Goal: Task Accomplishment & Management: Use online tool/utility

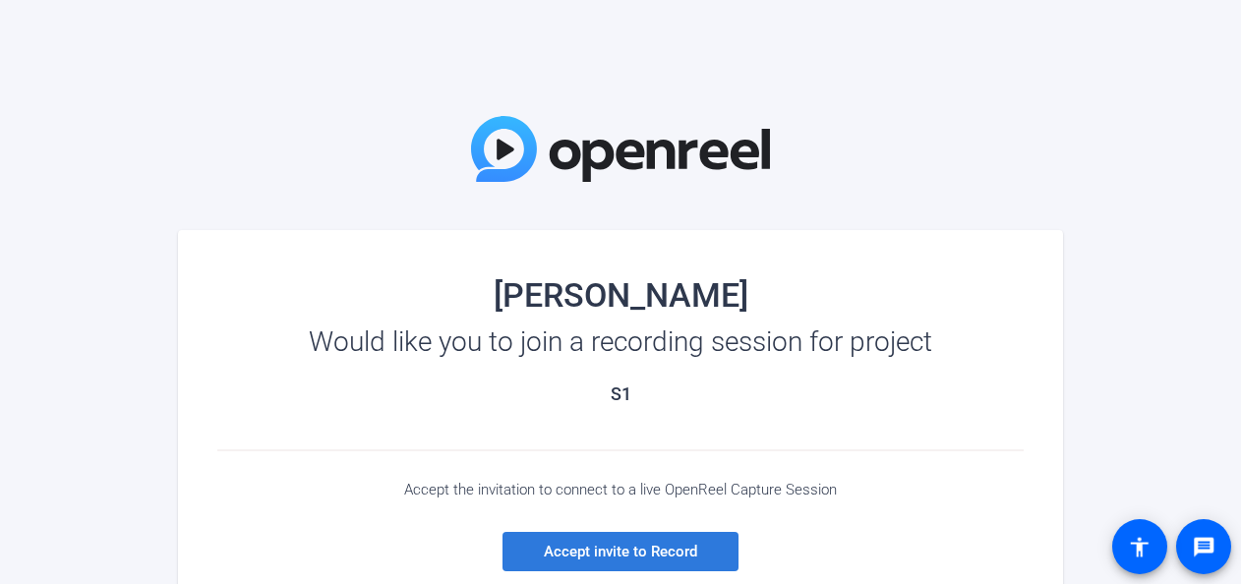
click at [643, 553] on span "Accept invite to Record" at bounding box center [620, 552] width 153 height 18
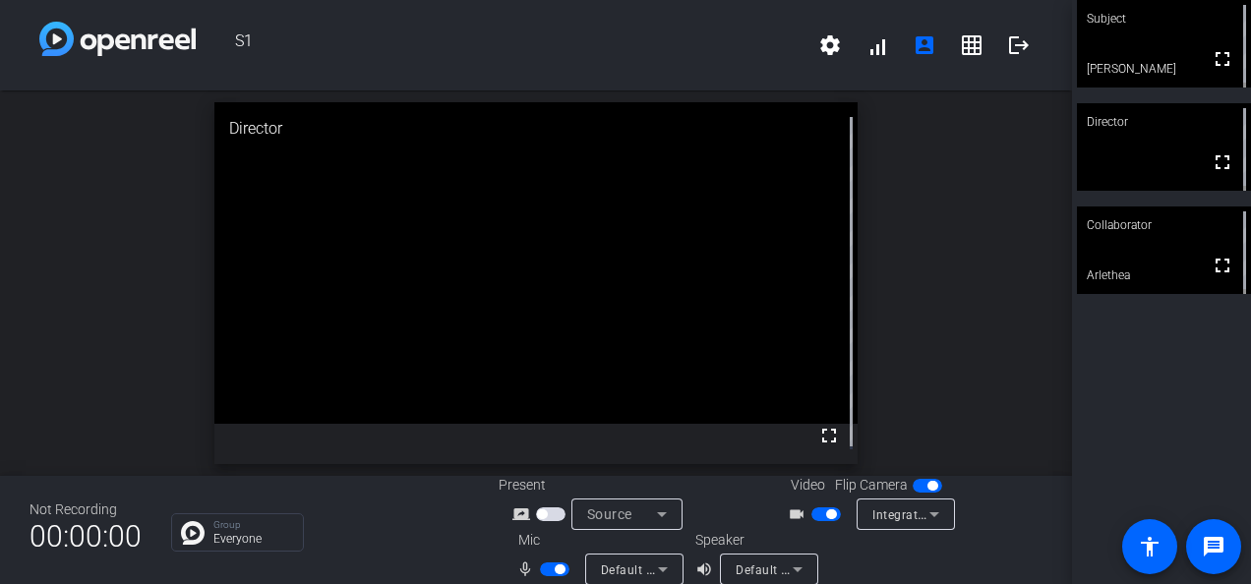
scroll to position [23, 0]
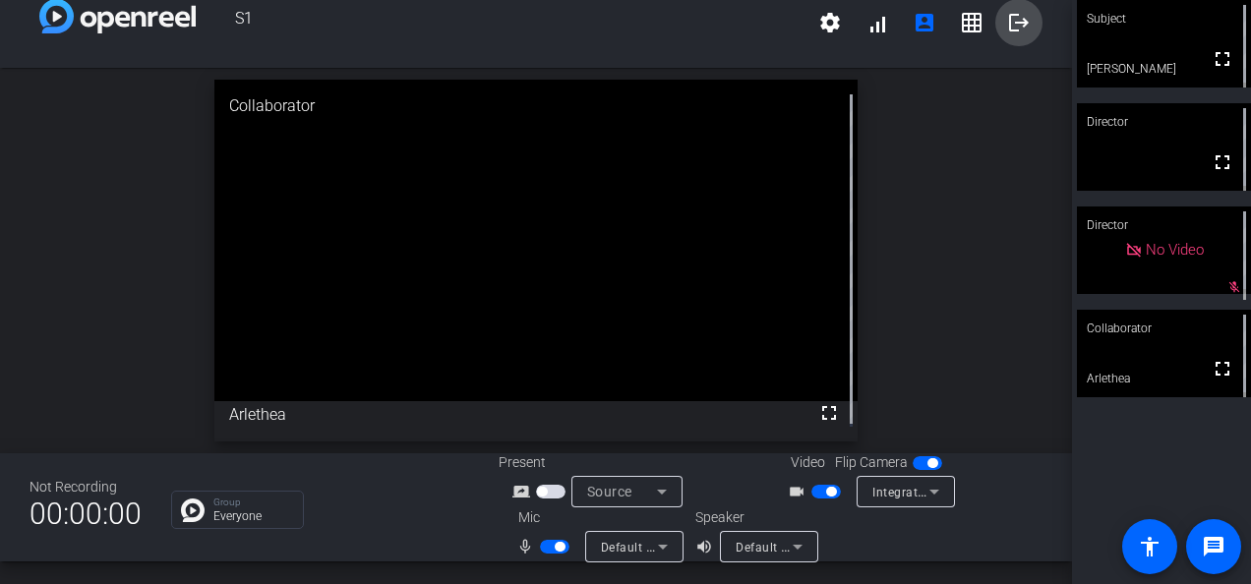
click at [1007, 27] on mat-icon "logout" at bounding box center [1019, 23] width 24 height 24
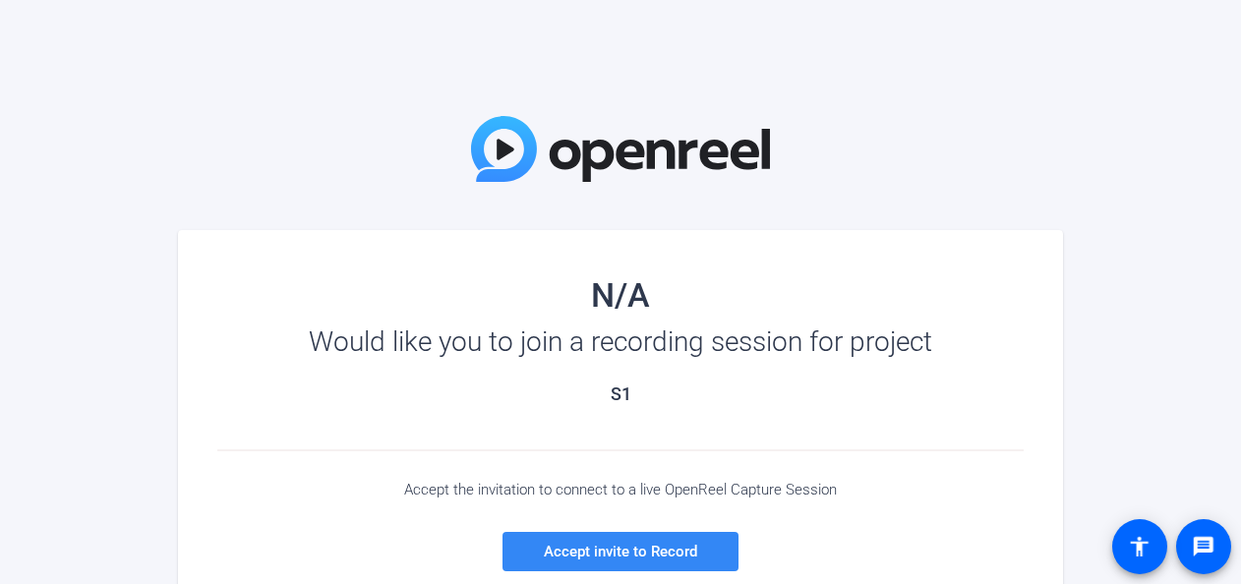
click at [660, 555] on span "Accept invite to Record" at bounding box center [620, 552] width 153 height 18
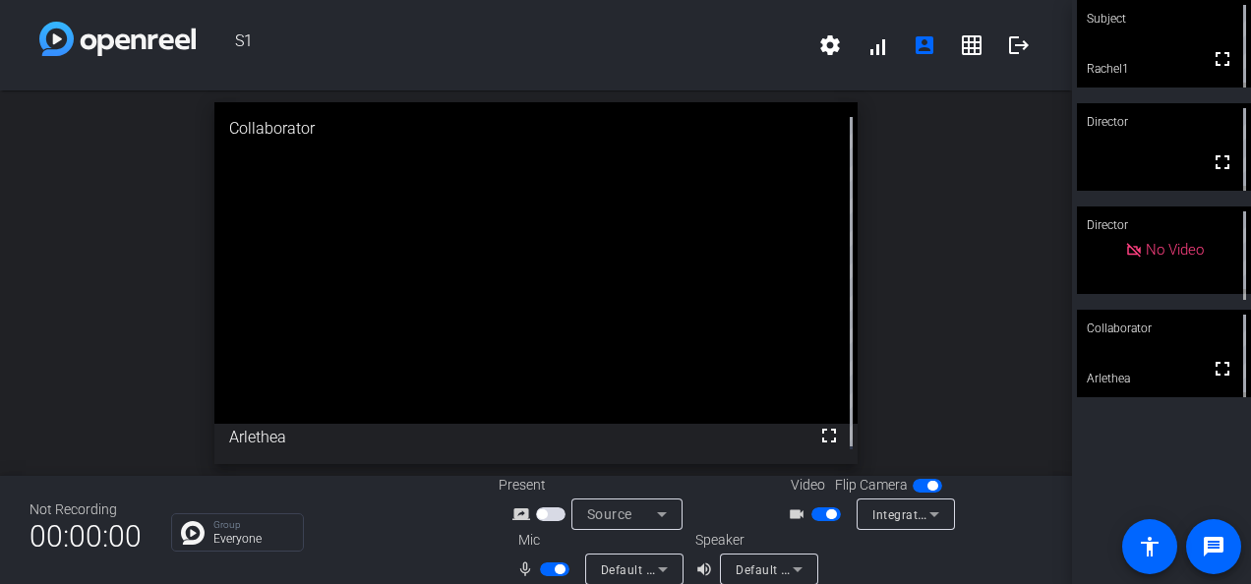
scroll to position [23, 0]
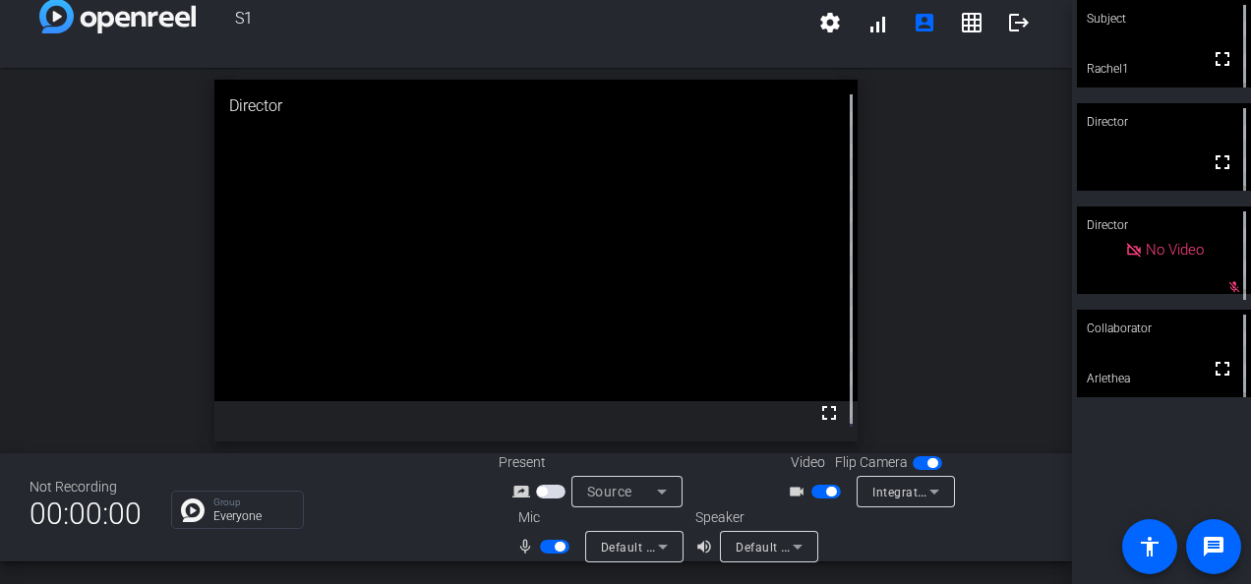
click at [539, 492] on span "button" at bounding box center [542, 492] width 10 height 10
click at [650, 488] on icon at bounding box center [662, 492] width 24 height 24
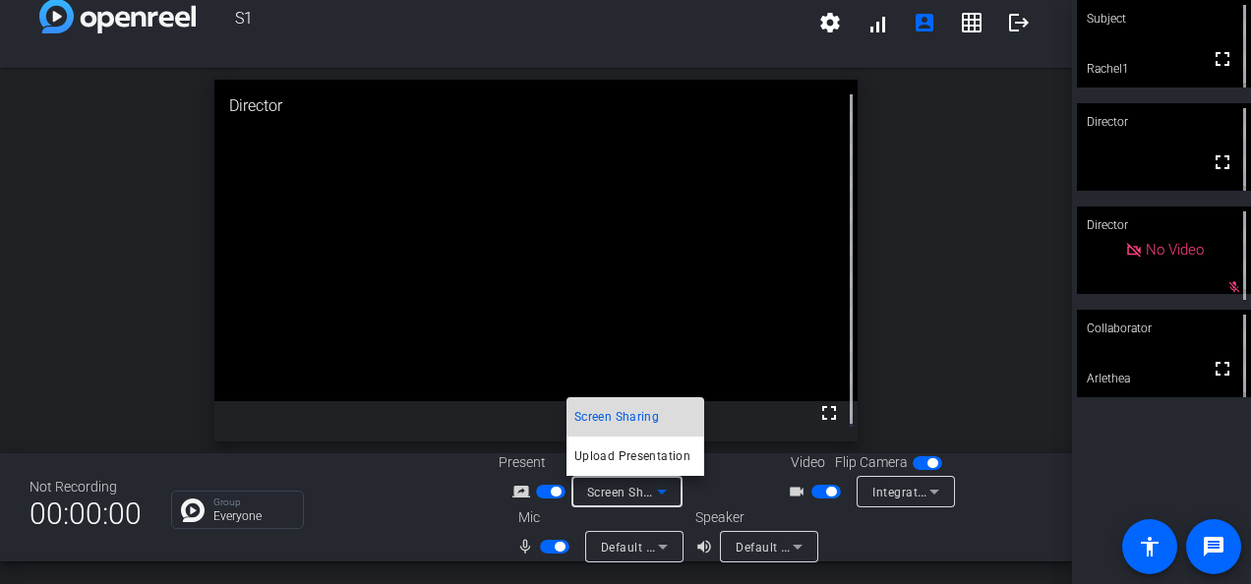
click at [644, 415] on span "Screen Sharing" at bounding box center [616, 417] width 85 height 24
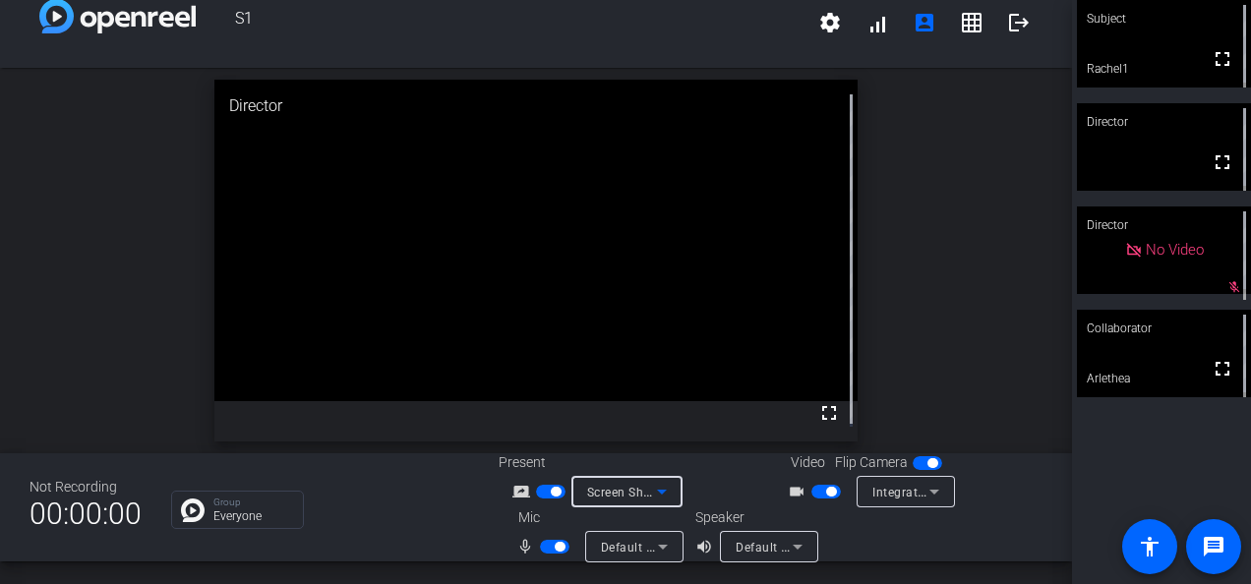
click at [601, 487] on span "Screen Sharing" at bounding box center [630, 492] width 87 height 16
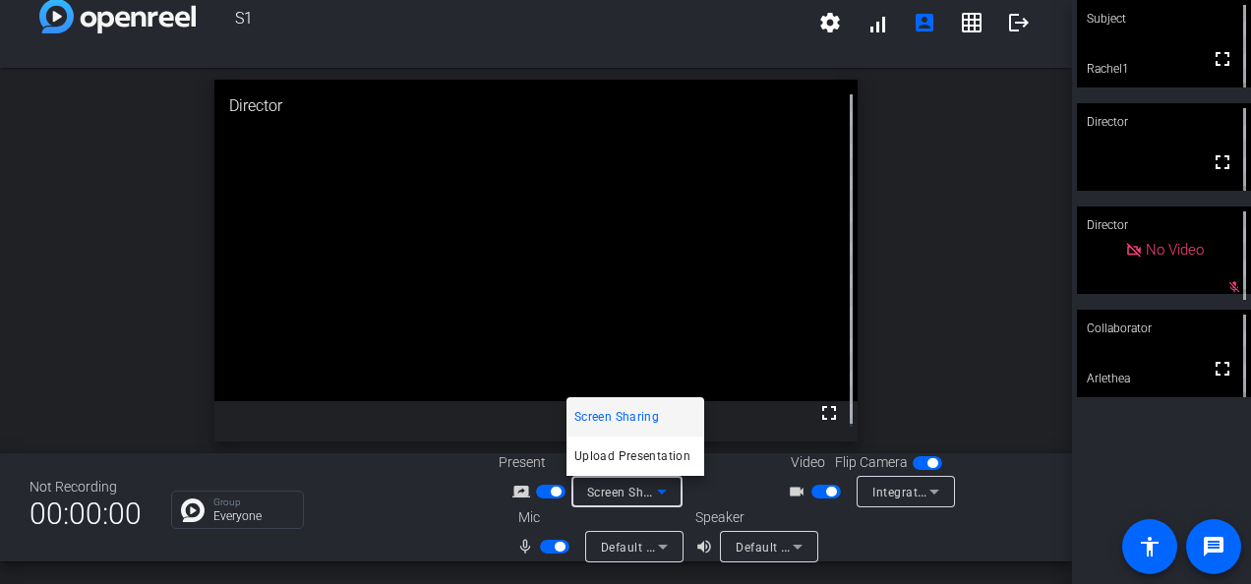
click at [604, 427] on span "Screen Sharing" at bounding box center [616, 417] width 85 height 24
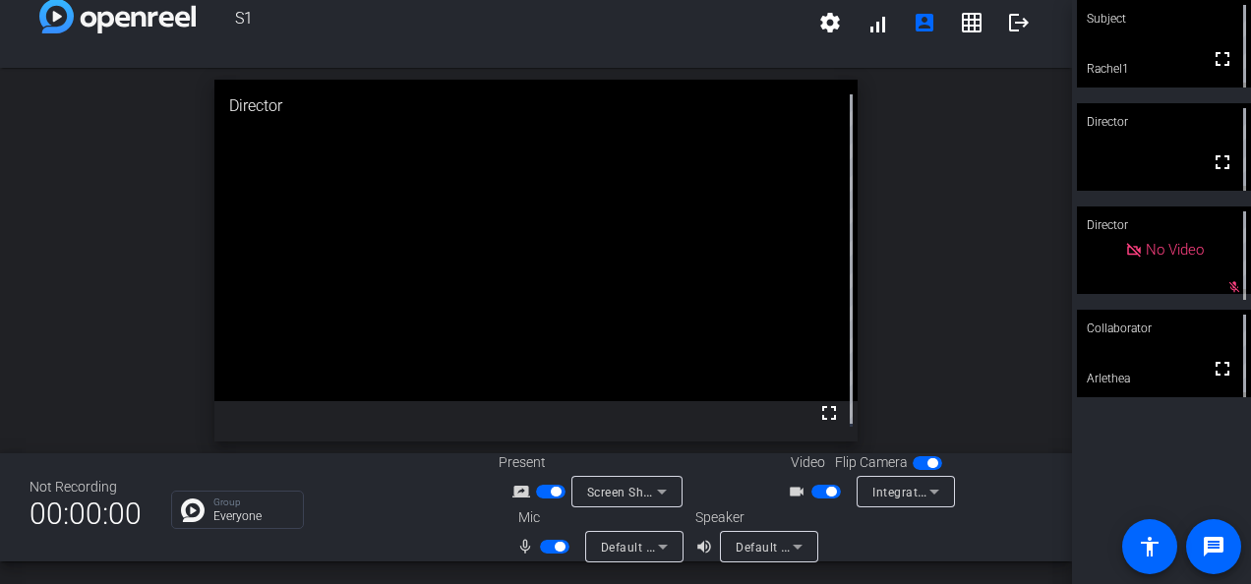
click at [554, 487] on span "button" at bounding box center [556, 492] width 10 height 10
click at [537, 488] on span "button" at bounding box center [542, 492] width 10 height 10
click at [545, 491] on span "button" at bounding box center [551, 492] width 30 height 14
click at [624, 490] on span "Screen Sharing" at bounding box center [630, 492] width 87 height 16
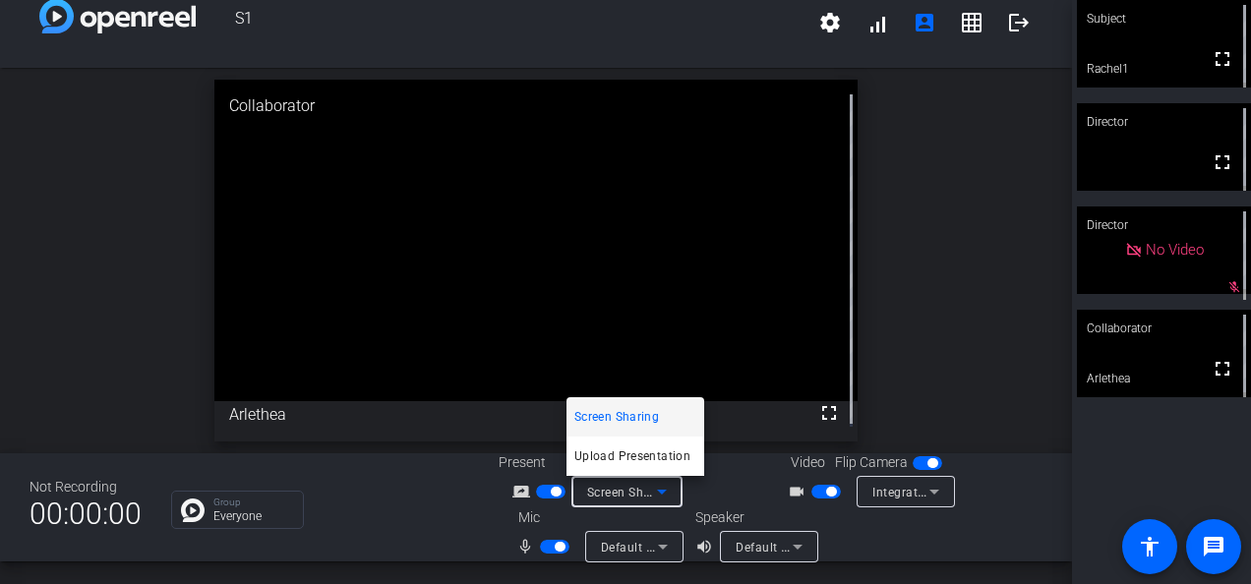
click at [616, 418] on span "Screen Sharing" at bounding box center [616, 417] width 85 height 24
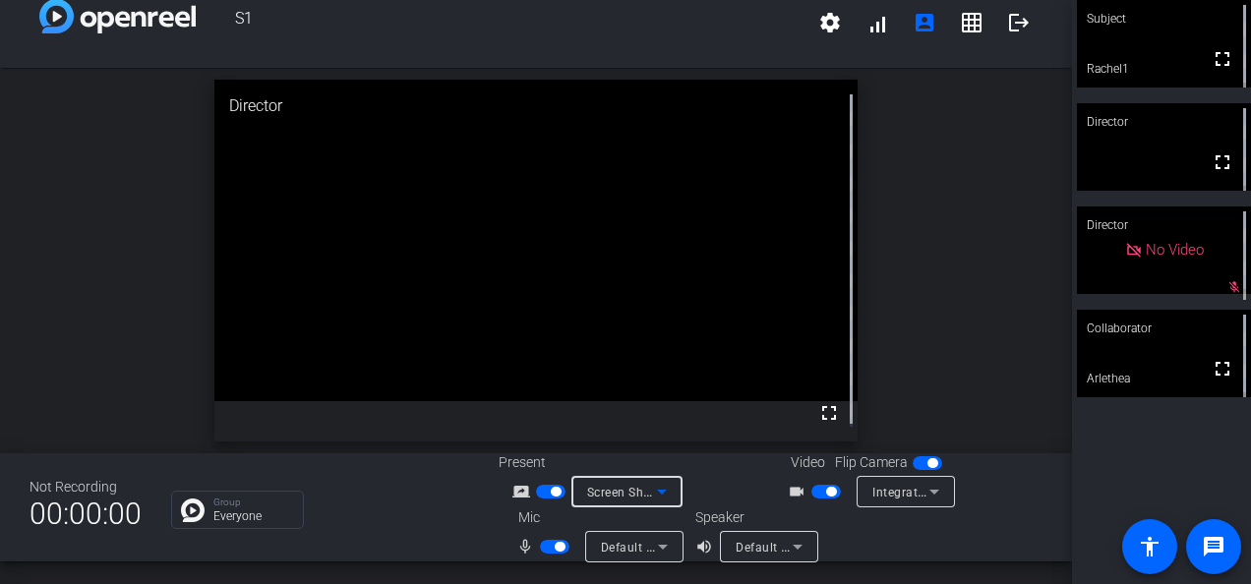
click at [826, 490] on span "button" at bounding box center [831, 492] width 10 height 10
click at [553, 491] on span "button" at bounding box center [556, 492] width 10 height 10
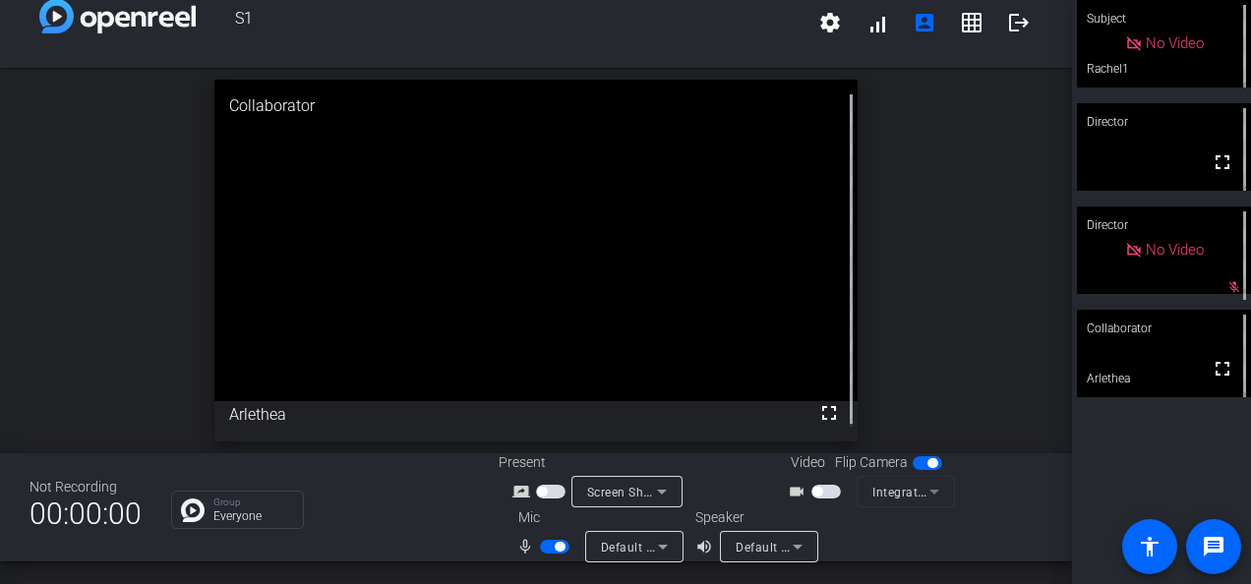
click at [537, 492] on span "button" at bounding box center [542, 492] width 10 height 10
click at [814, 492] on span "button" at bounding box center [817, 492] width 10 height 10
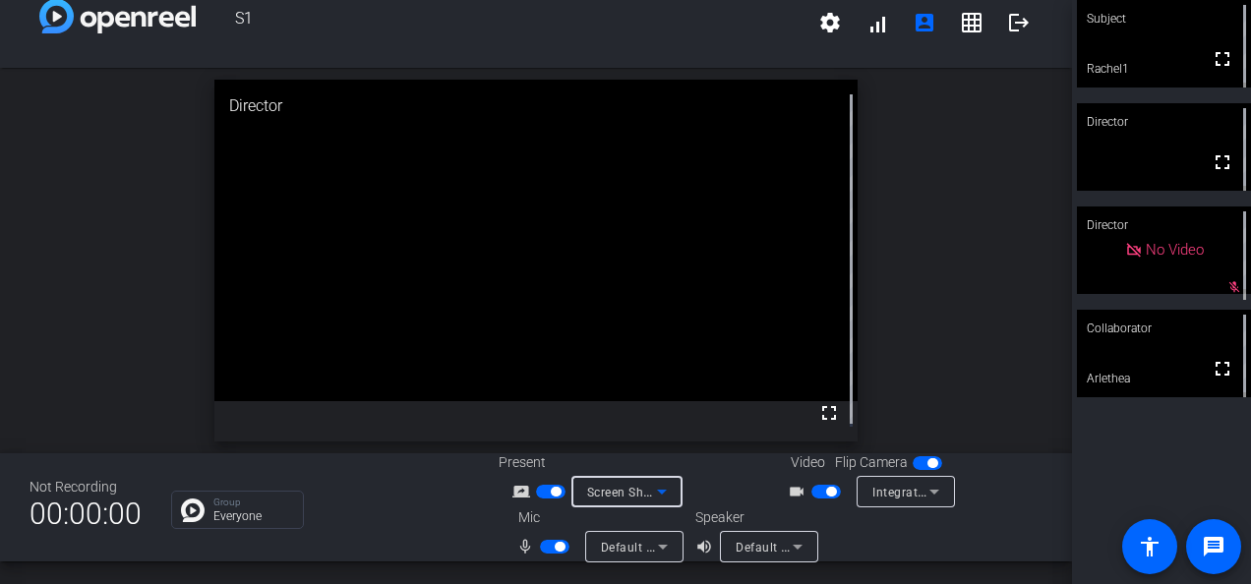
click at [622, 488] on span "Screen Sharing" at bounding box center [630, 492] width 87 height 16
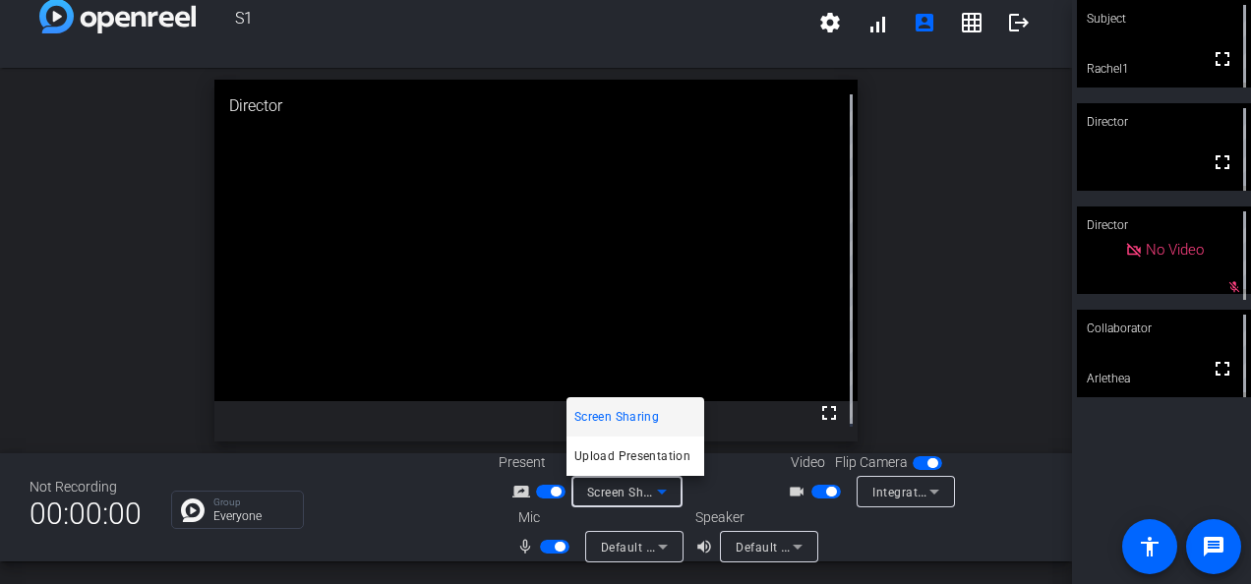
click at [614, 415] on span "Screen Sharing" at bounding box center [616, 417] width 85 height 24
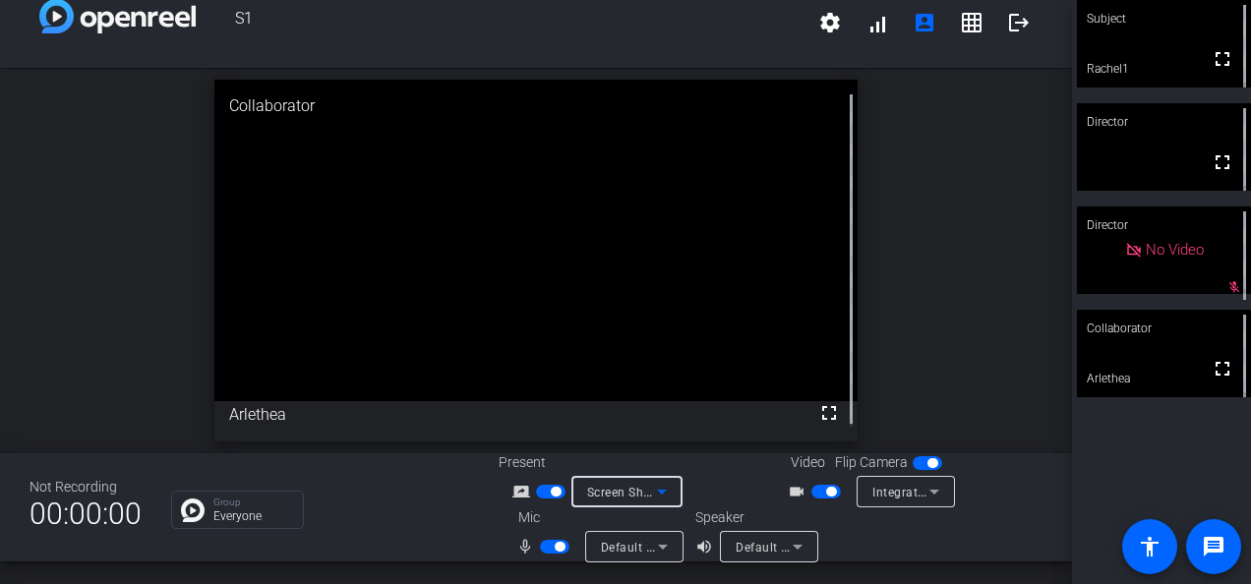
click at [596, 494] on span "Screen Sharing" at bounding box center [630, 492] width 87 height 16
